Goal: Task Accomplishment & Management: Use online tool/utility

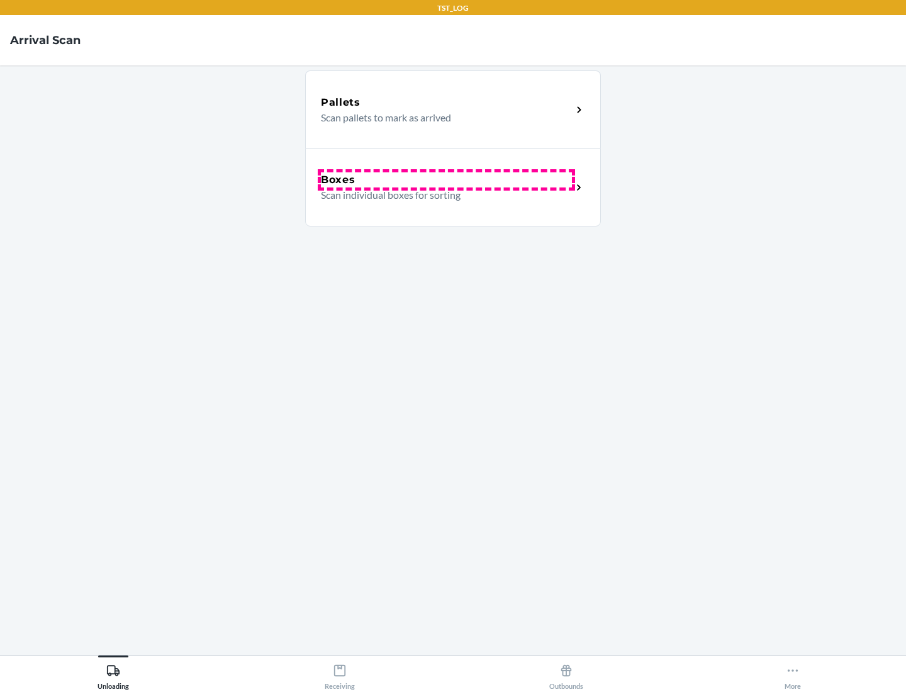
click at [446, 180] on div "Boxes" at bounding box center [446, 179] width 251 height 15
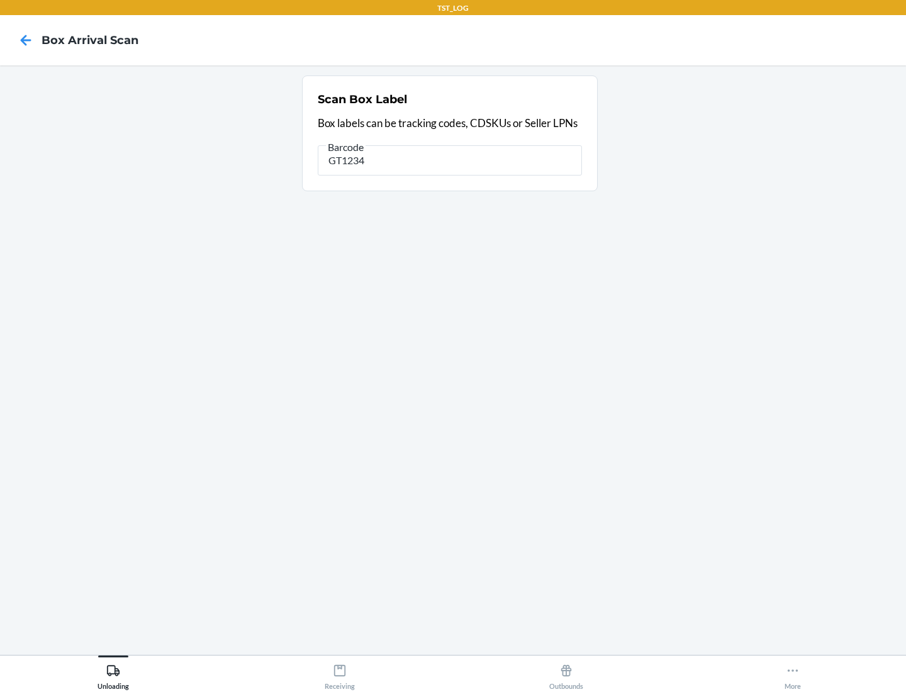
type input "GT1234"
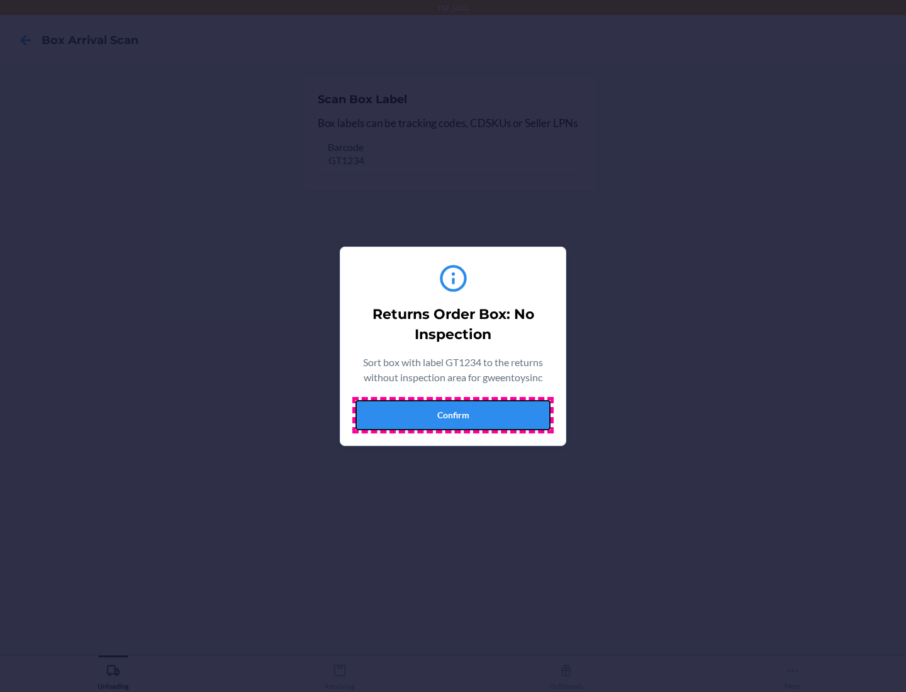
click at [453, 415] on button "Confirm" at bounding box center [453, 415] width 195 height 30
